Goal: Task Accomplishment & Management: Use online tool/utility

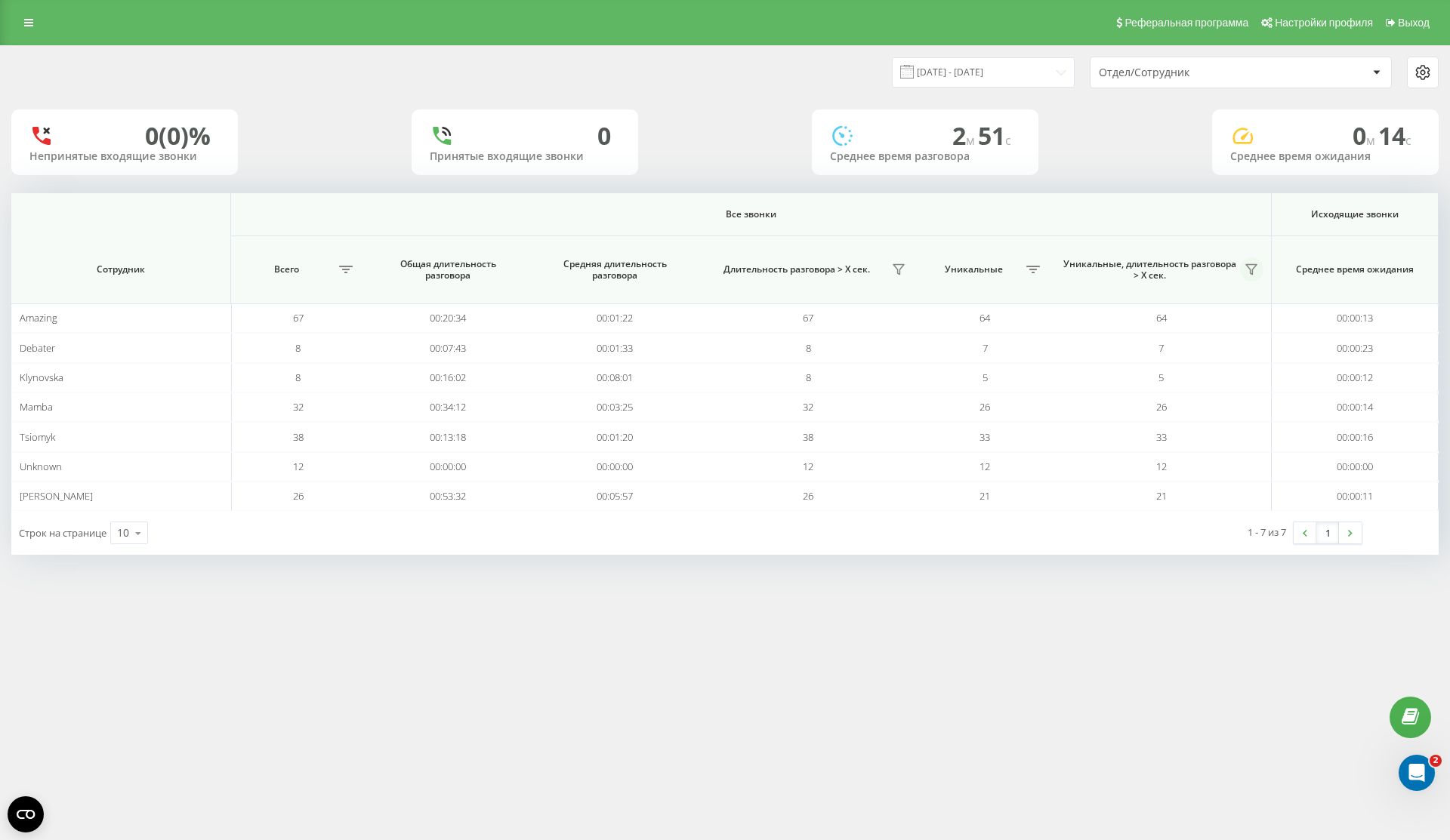
click at [1249, 266] on icon at bounding box center [1251, 269] width 12 height 12
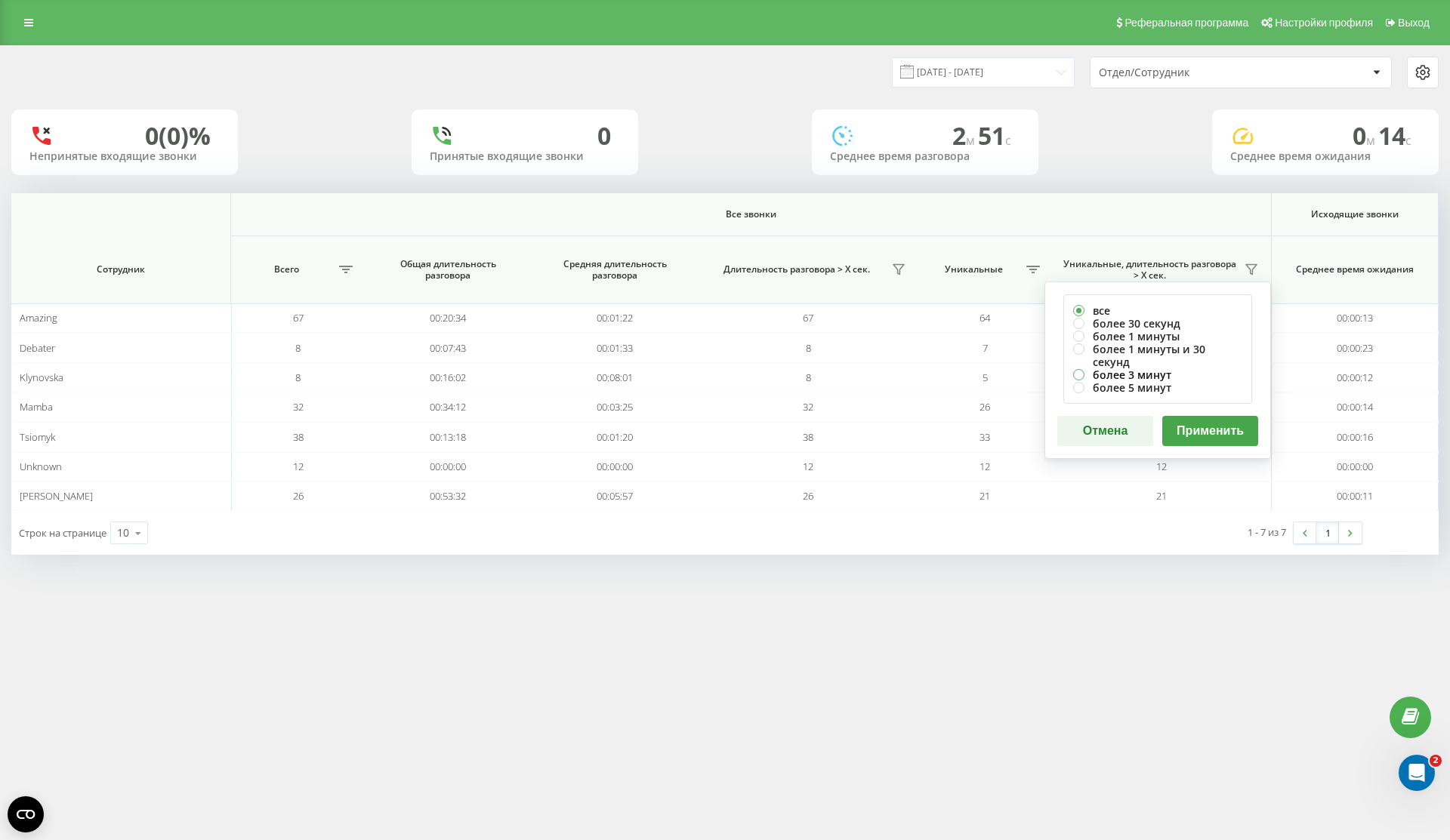
click at [1163, 368] on label "более 3 минут" at bounding box center [1158, 375] width 169 height 13
radio input "true"
click at [1200, 349] on label "более 1 минуты и 30 секунд" at bounding box center [1158, 356] width 169 height 26
radio input "true"
click at [1209, 416] on button "Применить" at bounding box center [1210, 431] width 96 height 30
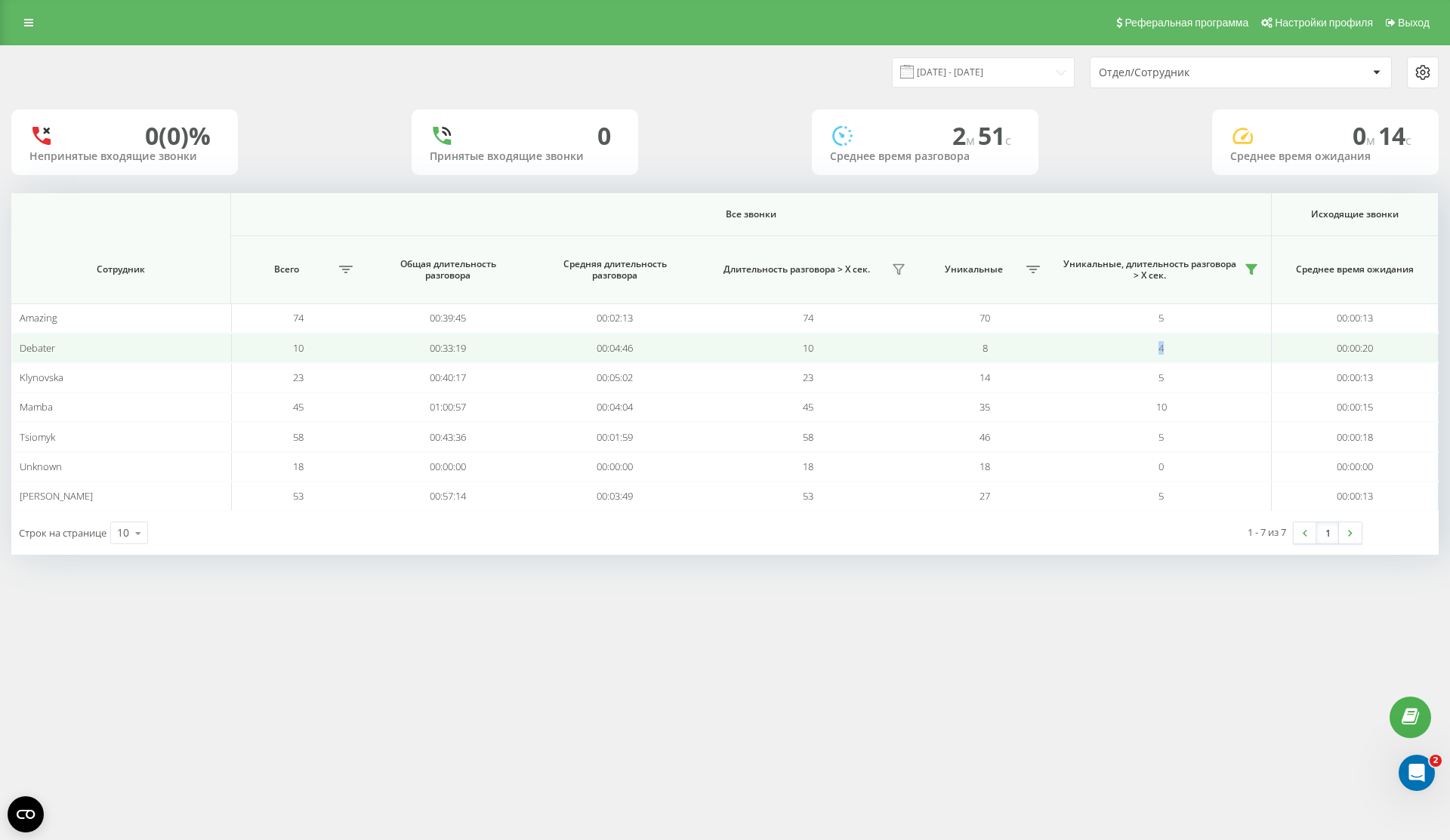
drag, startPoint x: 1180, startPoint y: 346, endPoint x: 1150, endPoint y: 348, distance: 30.1
click at [1150, 348] on td "4" at bounding box center [1162, 347] width 219 height 29
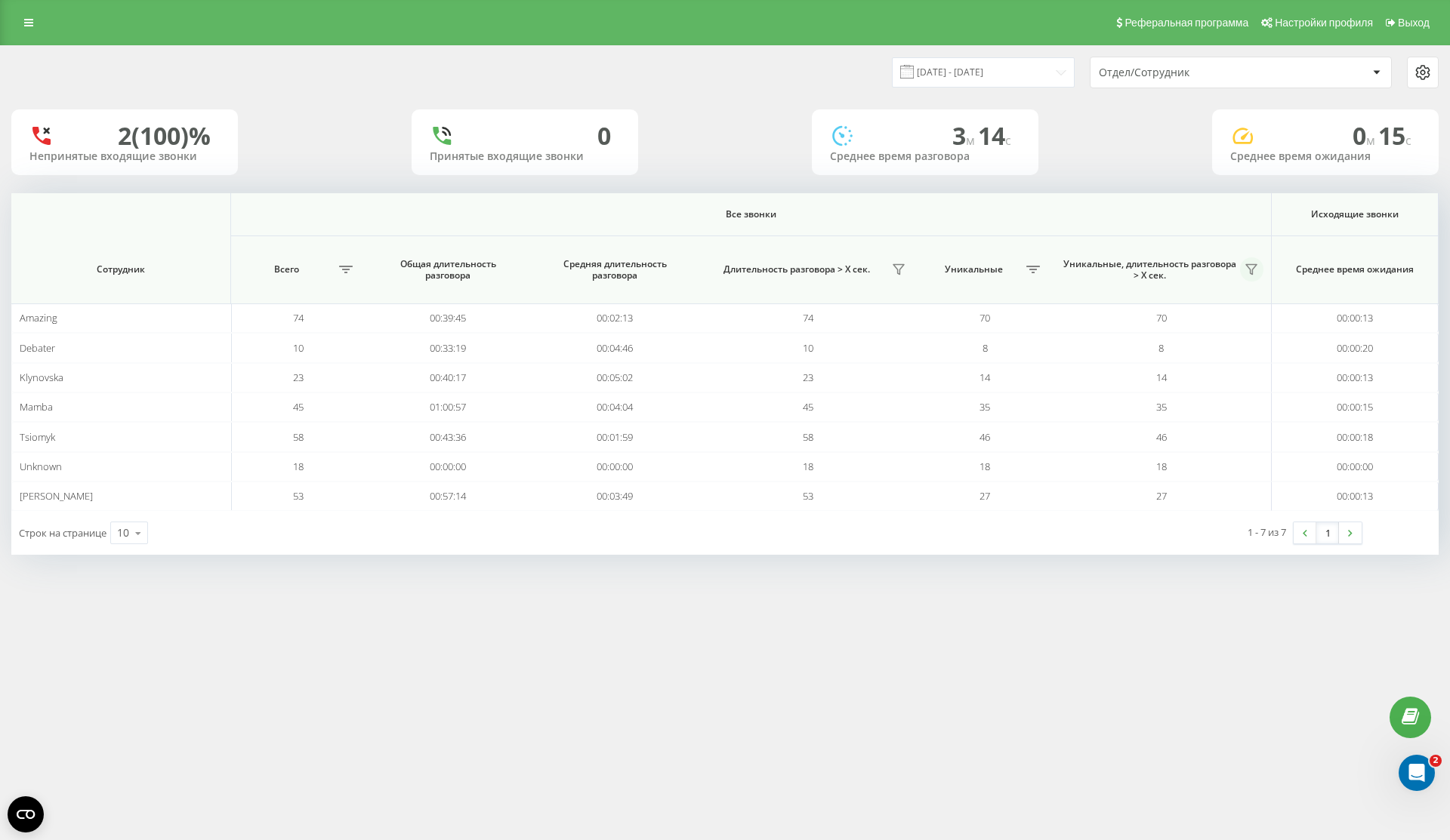
click at [1248, 269] on icon at bounding box center [1251, 269] width 12 height 12
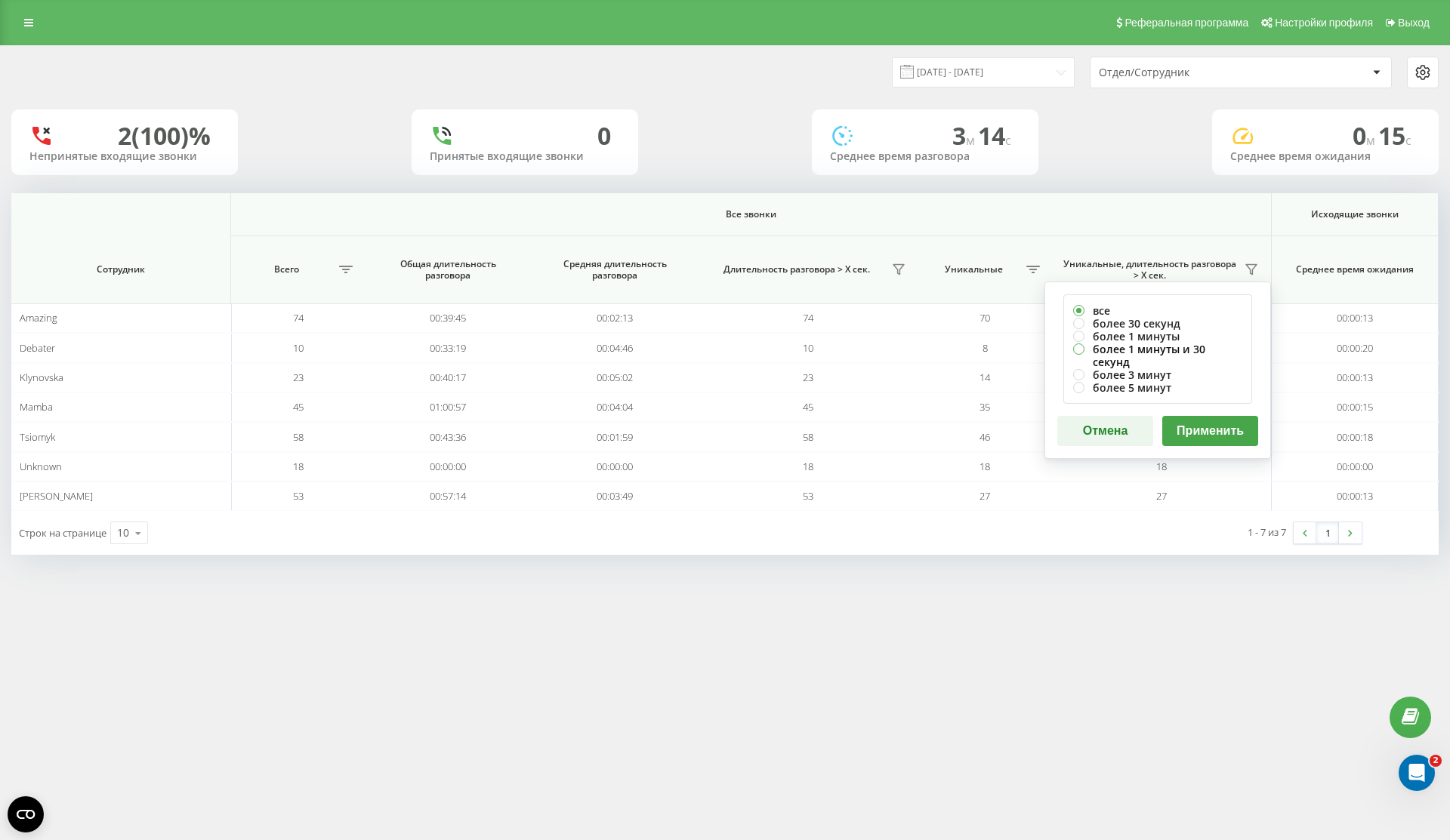
click at [1166, 348] on label "более 1 минуты и 30 секунд" at bounding box center [1158, 356] width 169 height 26
radio input "true"
click at [1216, 416] on button "Применить" at bounding box center [1210, 431] width 96 height 30
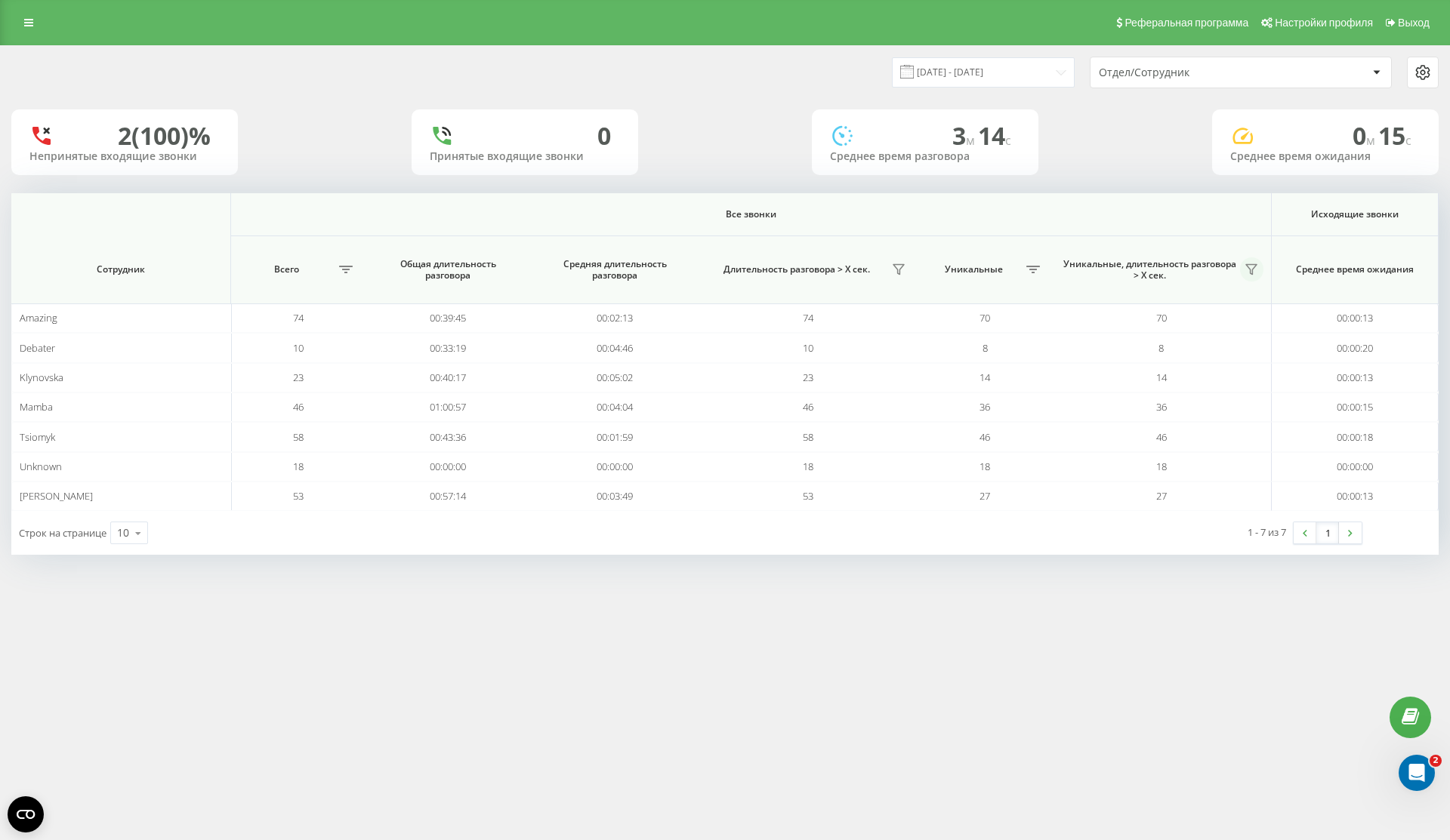
click at [1249, 268] on icon at bounding box center [1251, 269] width 11 height 10
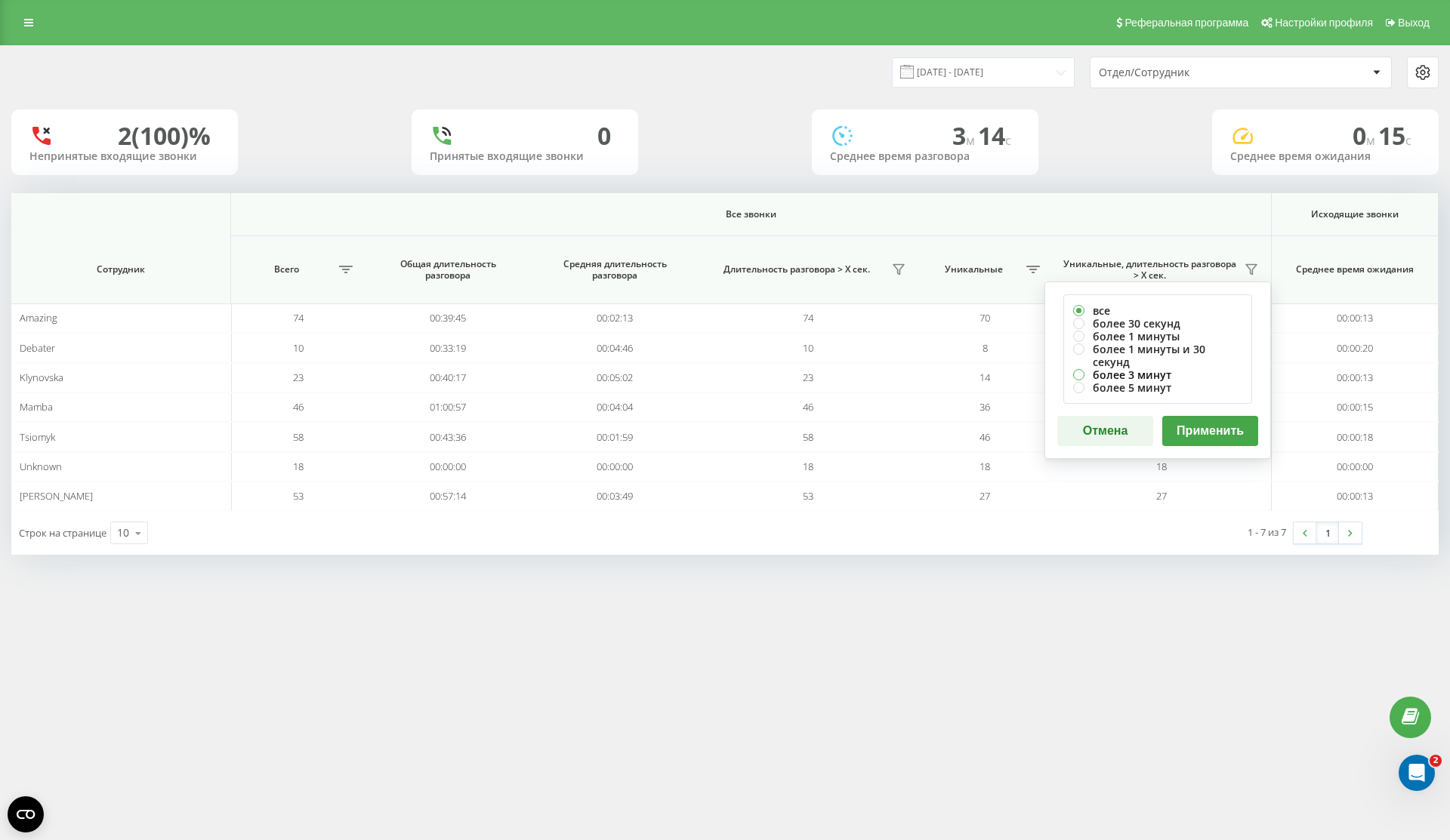
click at [1184, 368] on label "более 3 минут" at bounding box center [1158, 375] width 169 height 13
radio input "true"
click at [1207, 344] on label "более 1 минуты и 30 секунд" at bounding box center [1158, 356] width 169 height 26
radio input "true"
click at [1210, 416] on button "Применить" at bounding box center [1210, 431] width 96 height 30
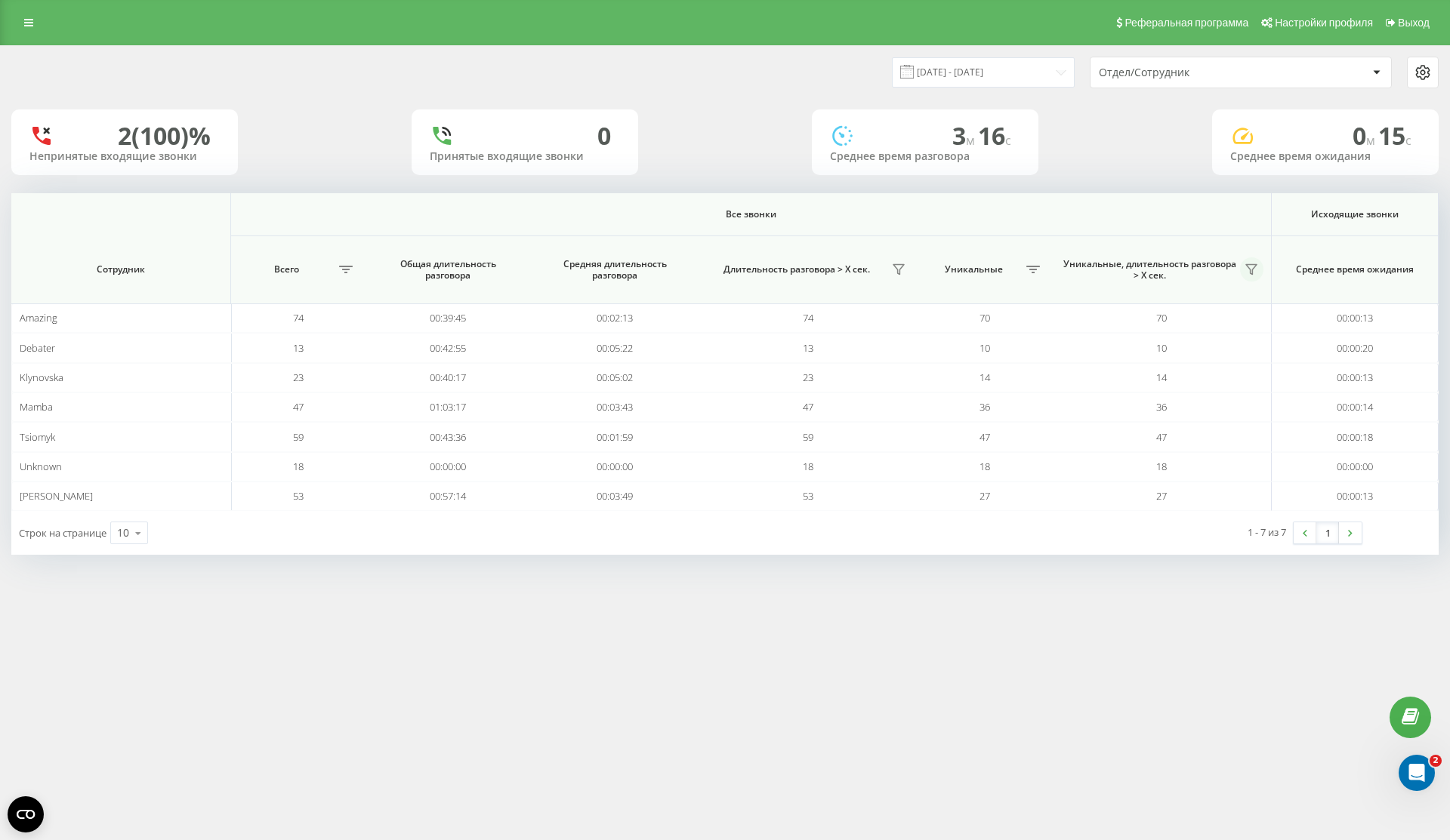
click at [1257, 267] on icon at bounding box center [1251, 269] width 12 height 12
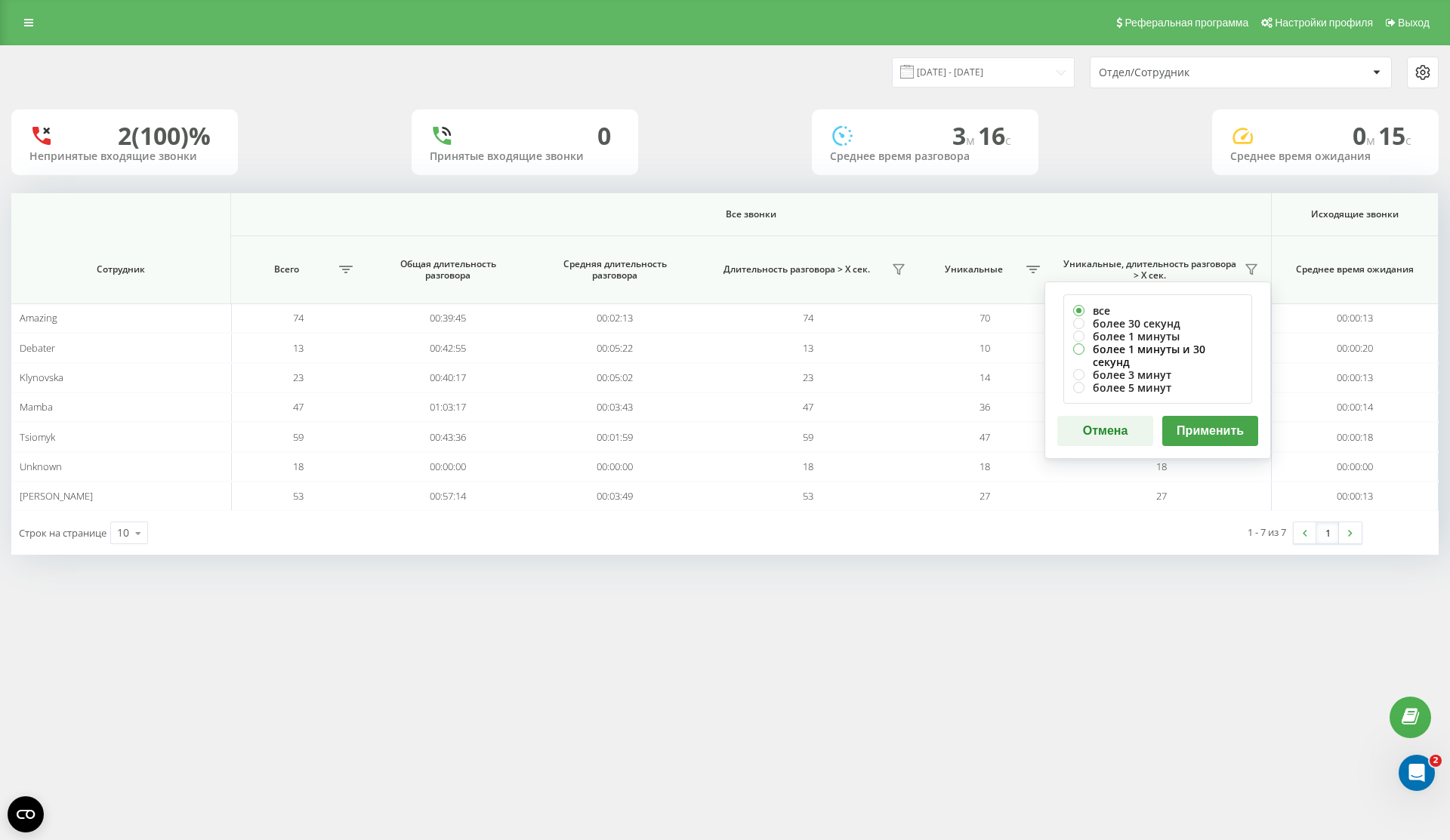
click at [1201, 350] on label "более 1 минуты и 30 секунд" at bounding box center [1158, 356] width 169 height 26
radio input "true"
click at [1210, 416] on button "Применить" at bounding box center [1210, 431] width 96 height 30
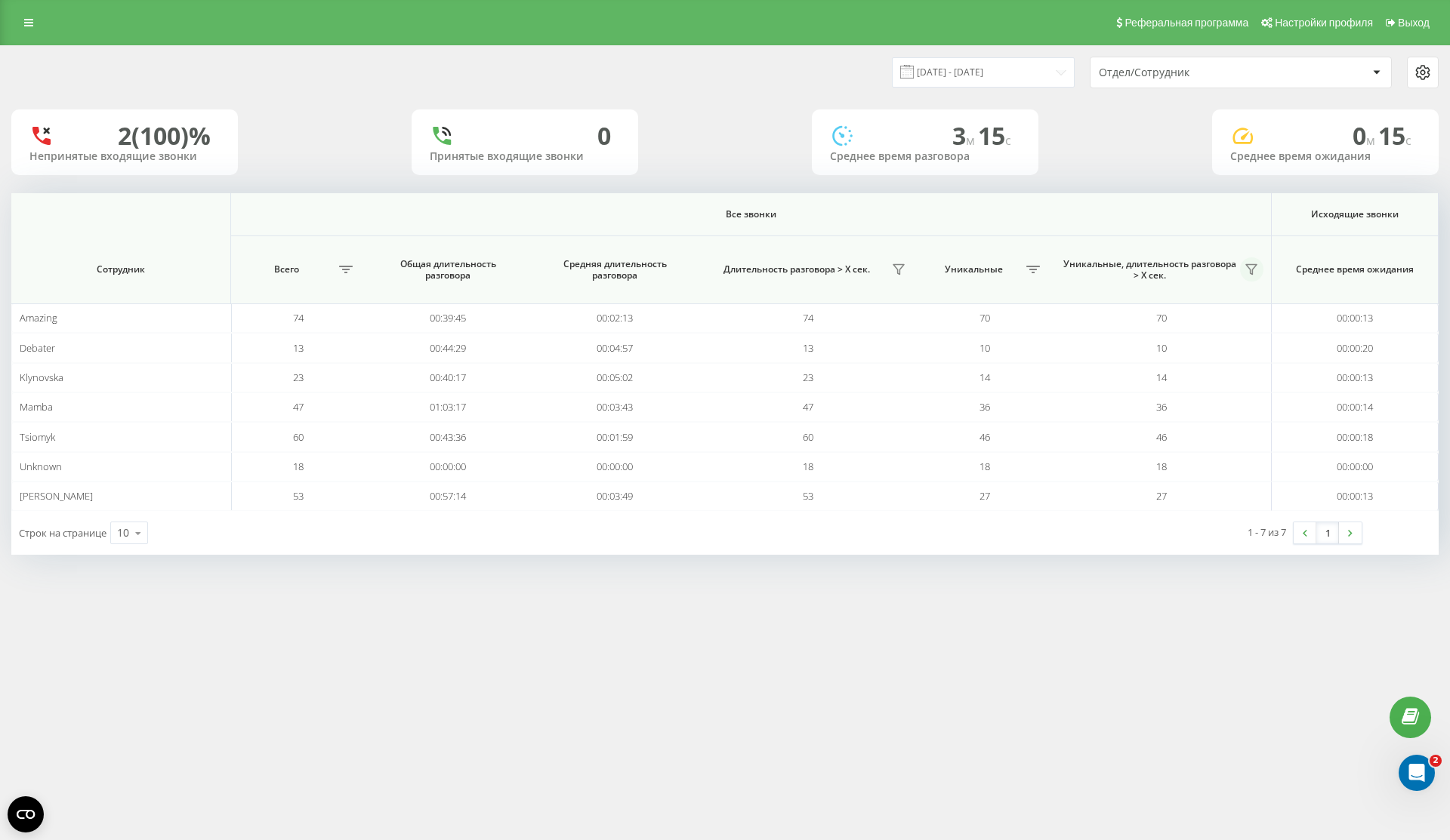
click at [1257, 265] on icon at bounding box center [1251, 269] width 11 height 10
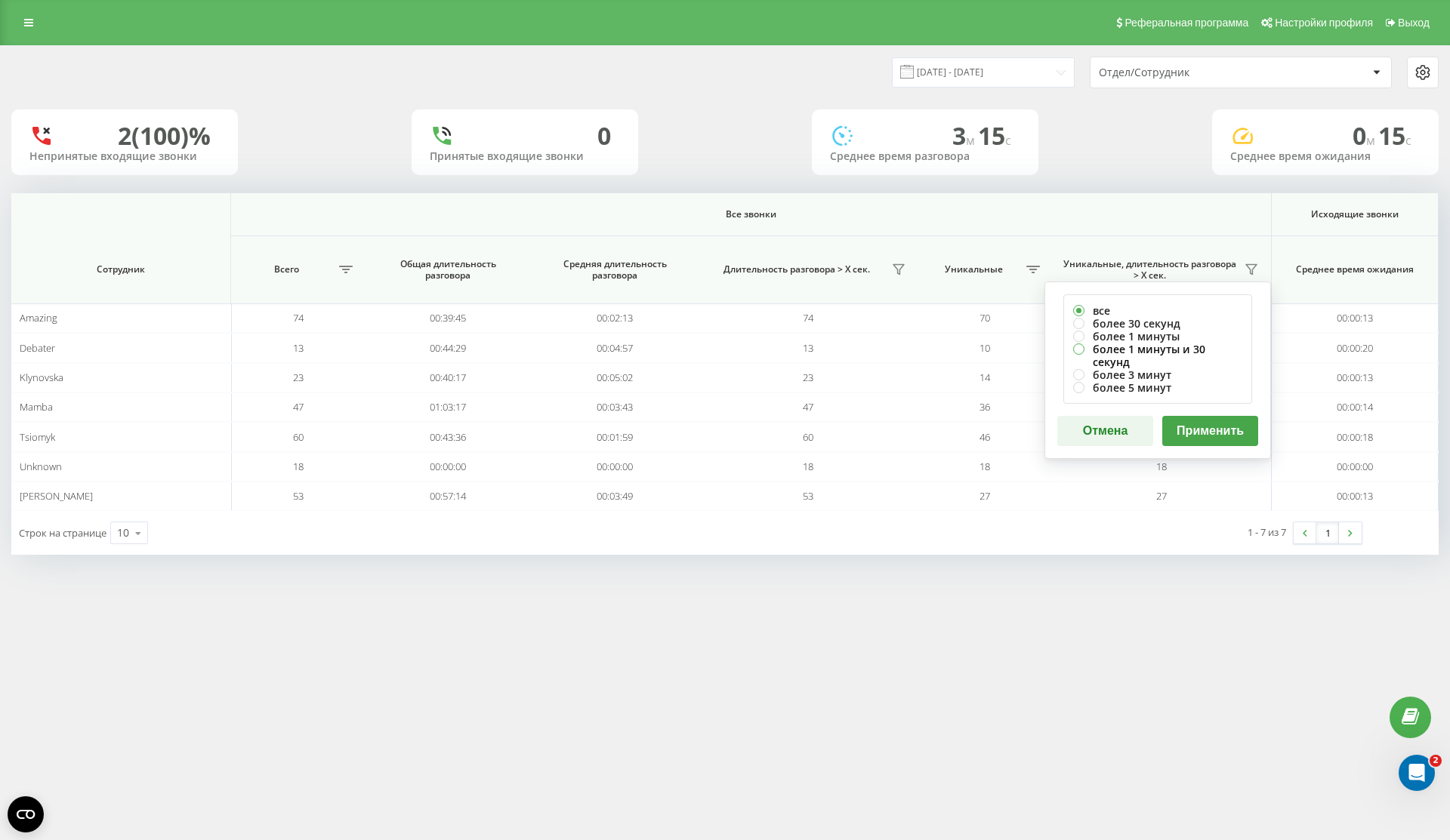
click at [1190, 346] on label "более 1 минуты и 30 секунд" at bounding box center [1158, 356] width 169 height 26
radio input "true"
click at [1194, 416] on button "Применить" at bounding box center [1210, 431] width 96 height 30
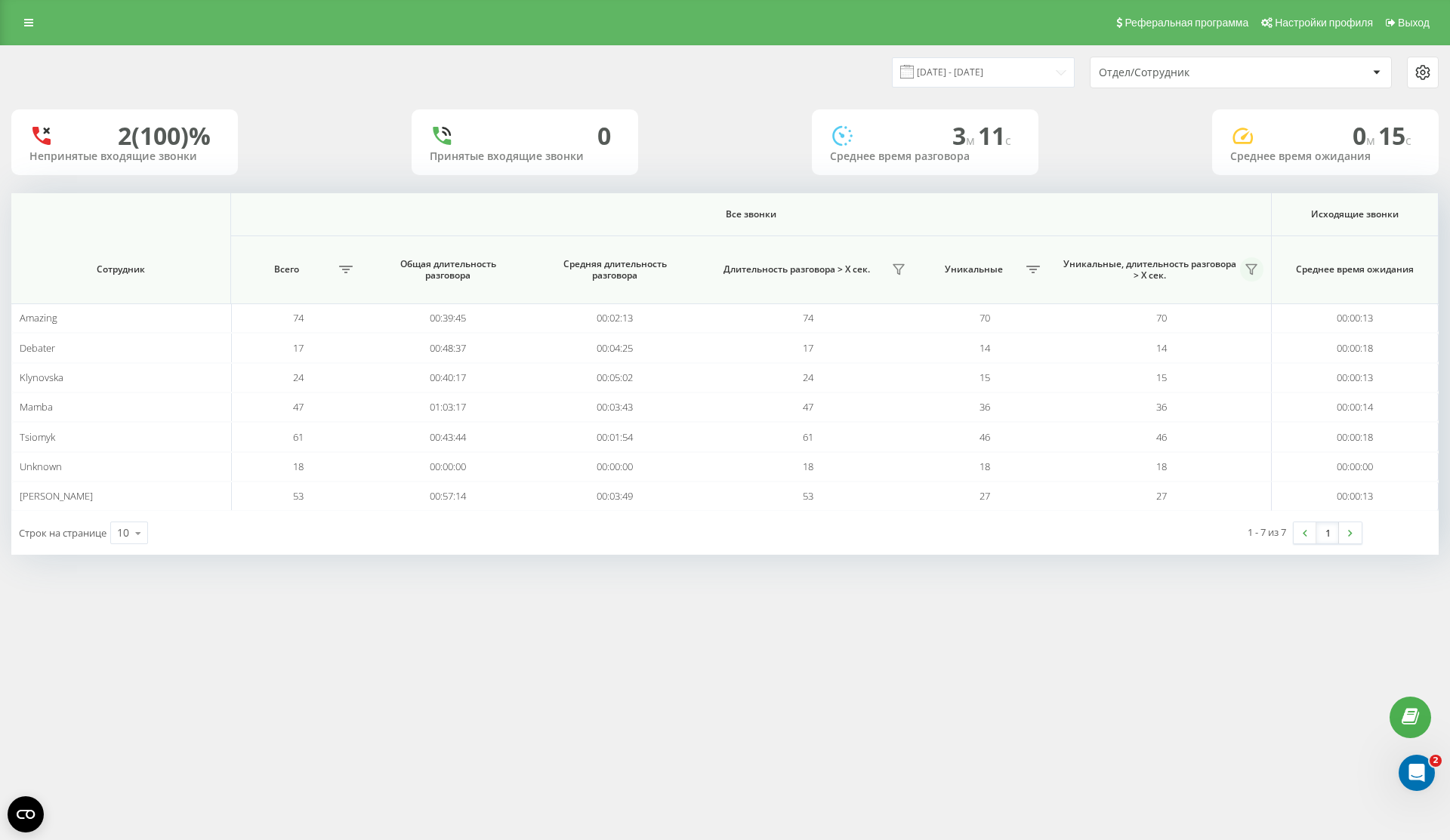
click at [1257, 274] on icon at bounding box center [1251, 269] width 12 height 12
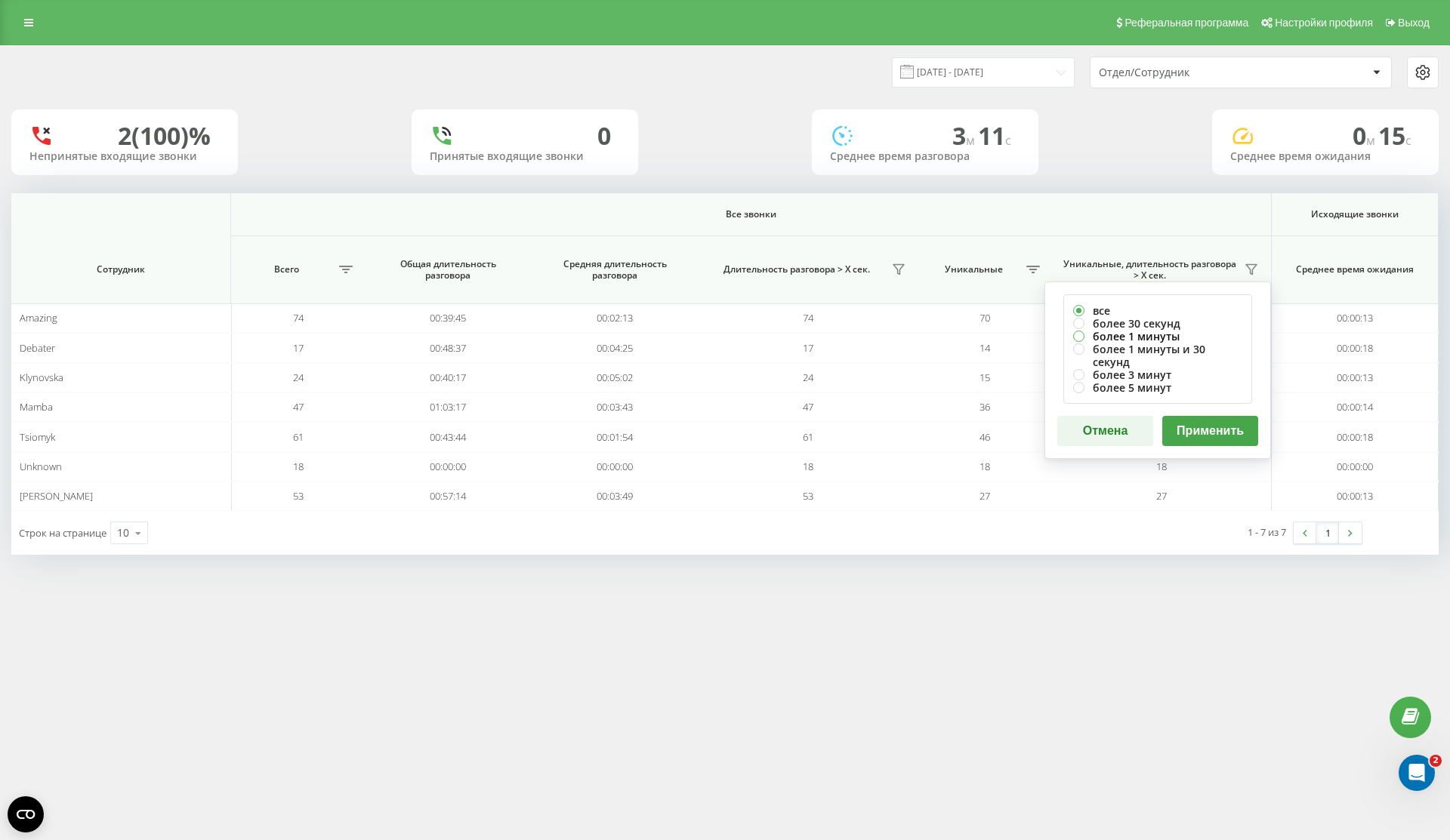
click at [1217, 337] on label "более 1 минуты" at bounding box center [1158, 337] width 169 height 13
radio input "true"
click at [1206, 368] on label "более 3 минут" at bounding box center [1158, 375] width 169 height 13
radio input "true"
click at [1214, 350] on label "более 1 минуты и 30 секунд" at bounding box center [1158, 356] width 169 height 26
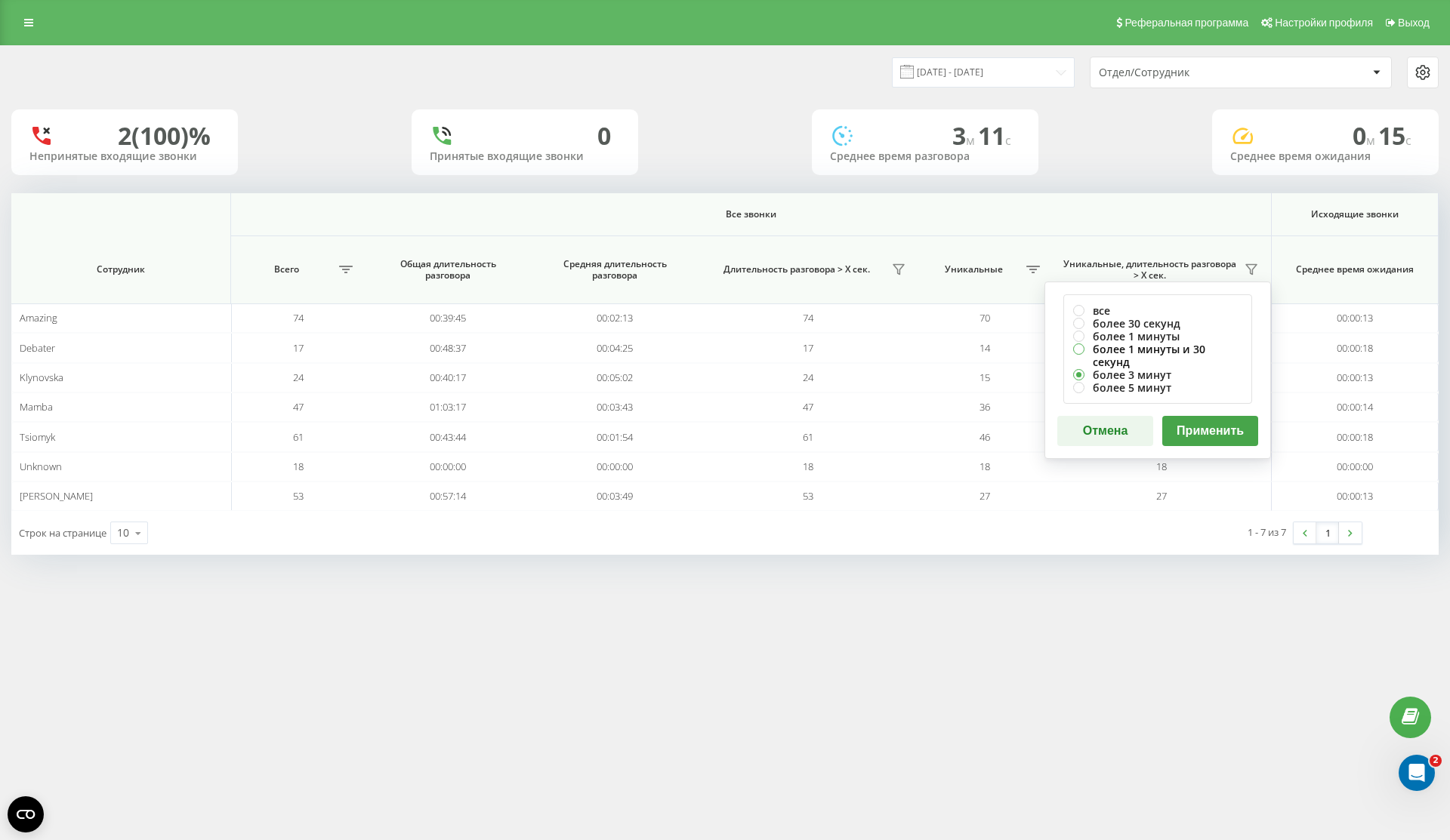
radio input "true"
click at [1214, 401] on div "все более 30 секунд более 1 минуты более 1 минуты и 30 секунд более 3 минут бол…" at bounding box center [1158, 370] width 227 height 177
click at [1214, 421] on button "Применить" at bounding box center [1210, 431] width 96 height 30
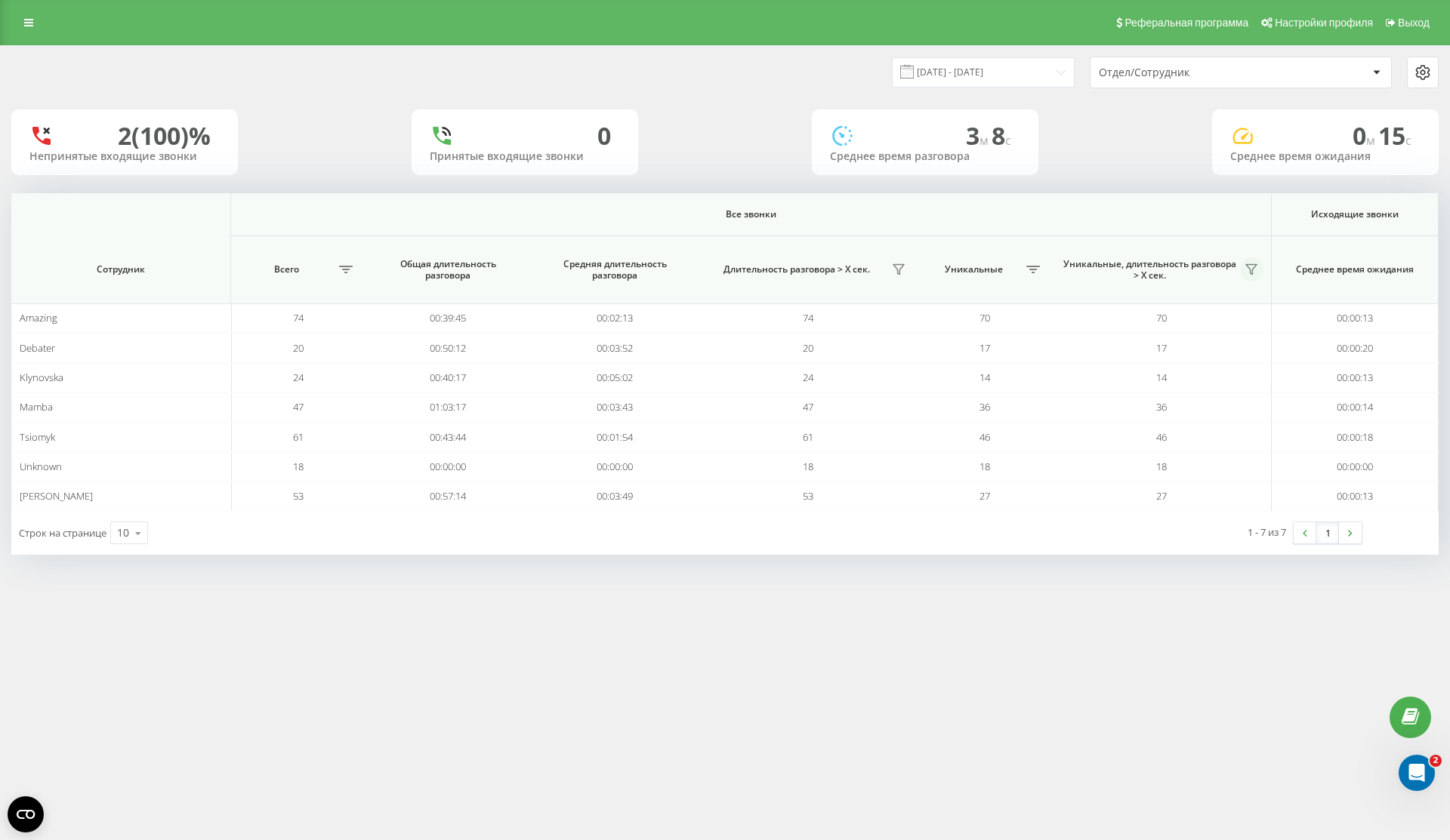
click at [1254, 274] on icon at bounding box center [1251, 269] width 12 height 12
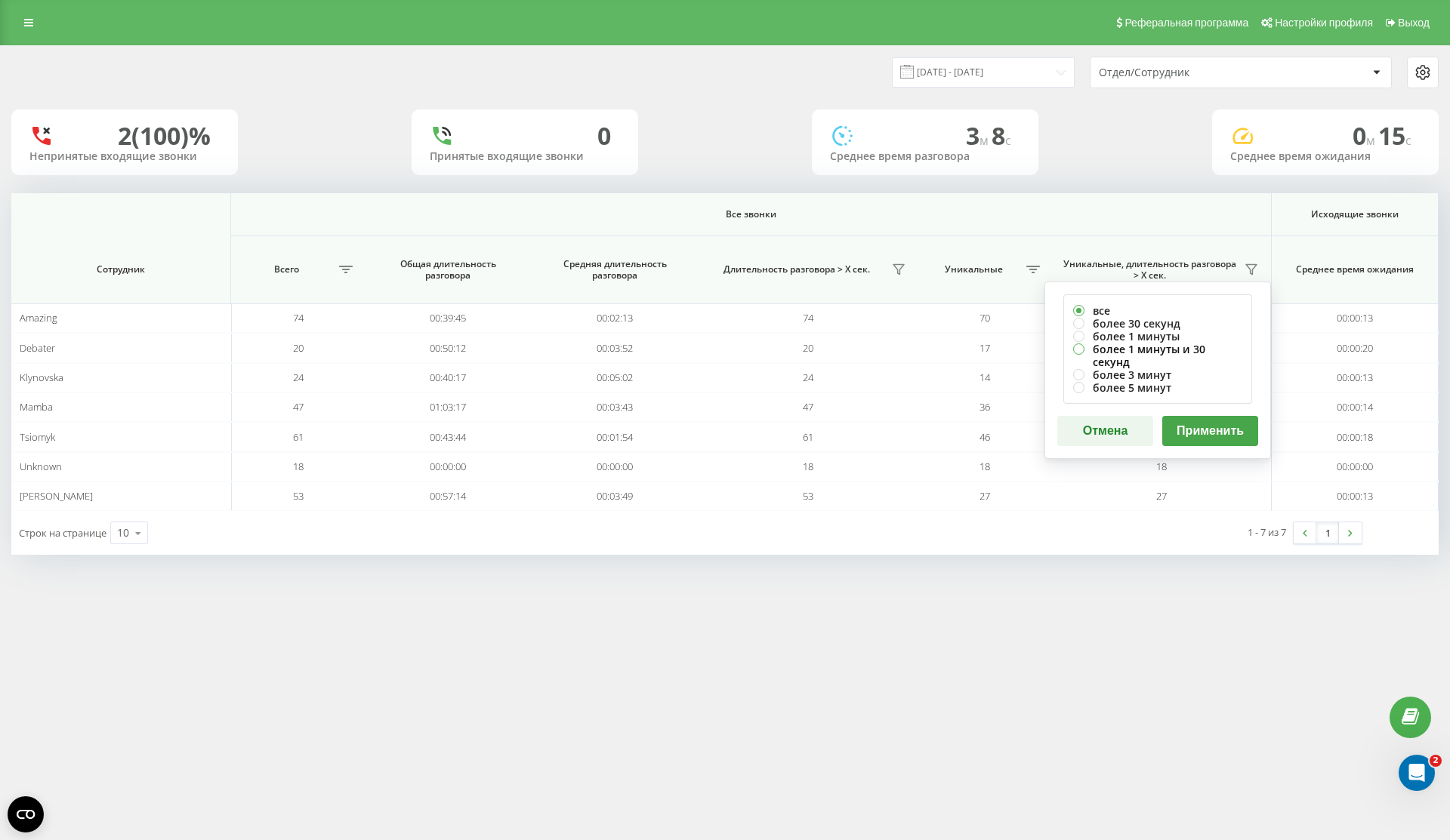
click at [1201, 353] on label "более 1 минуты и 30 секунд" at bounding box center [1158, 356] width 169 height 26
radio input "true"
click at [1201, 416] on button "Применить" at bounding box center [1210, 431] width 96 height 30
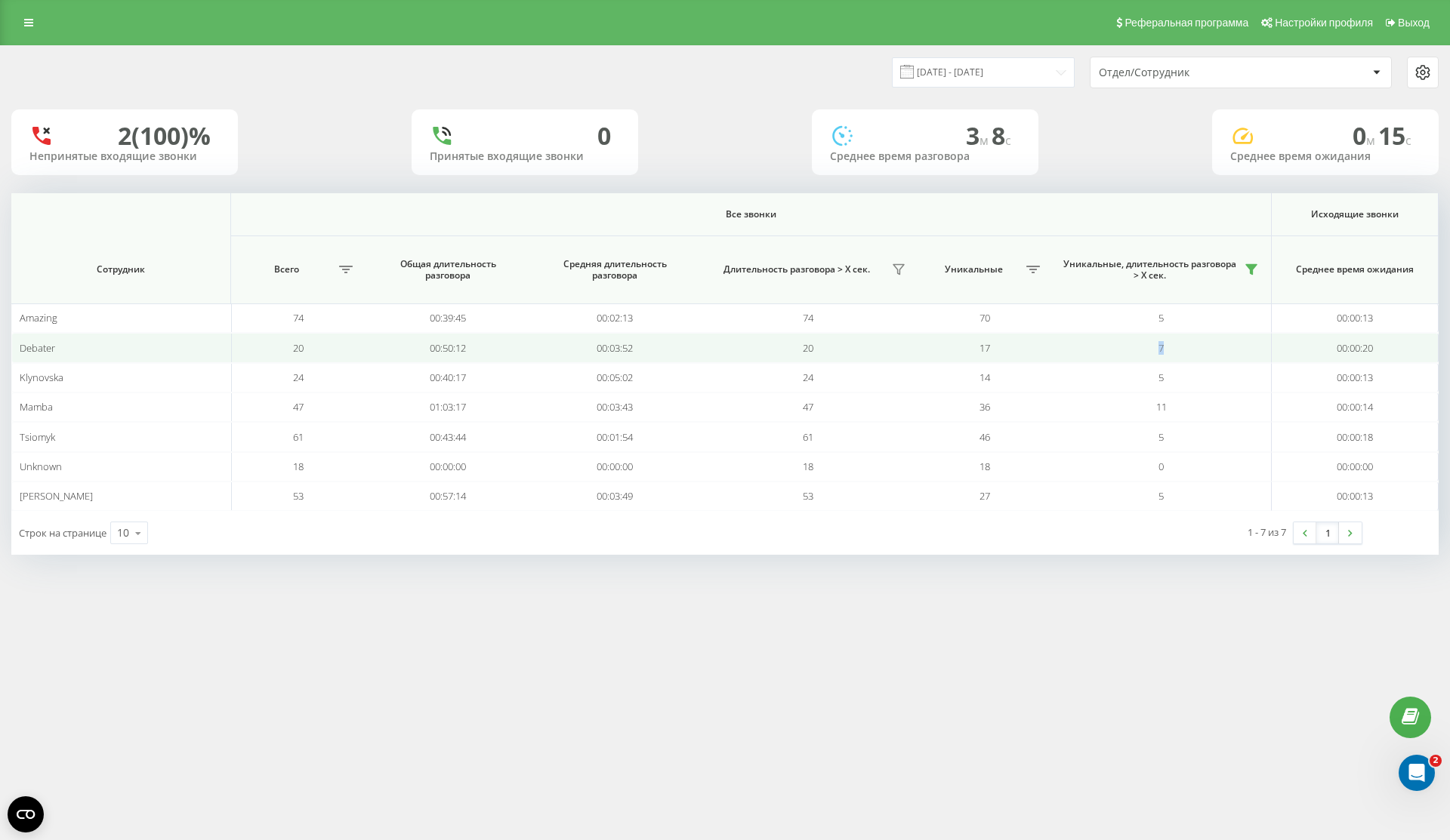
drag, startPoint x: 1200, startPoint y: 342, endPoint x: 1154, endPoint y: 342, distance: 46.0
click at [1154, 342] on td "7" at bounding box center [1162, 347] width 219 height 29
